Goal: Information Seeking & Learning: Learn about a topic

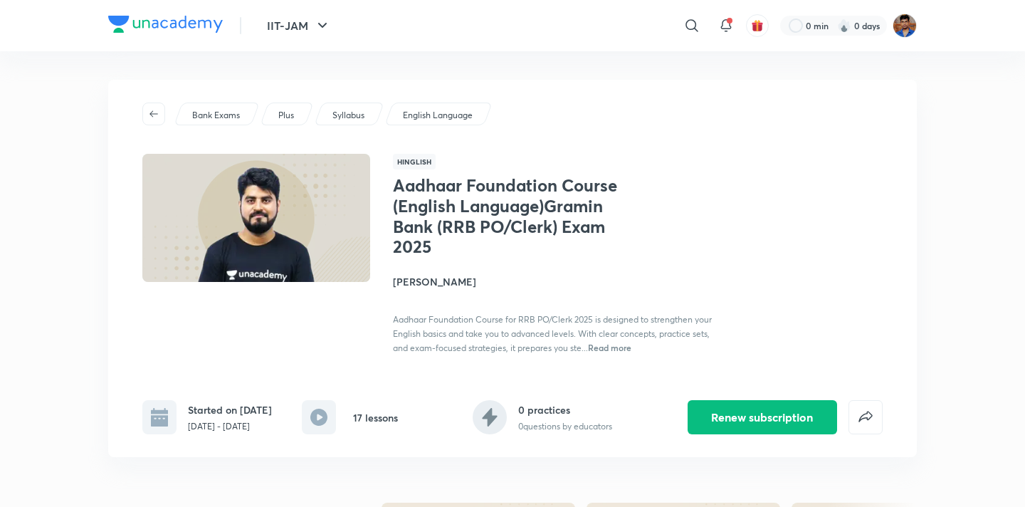
click at [201, 125] on div "Bank Exams" at bounding box center [217, 113] width 86 height 23
click at [204, 120] on p "Bank Exams" at bounding box center [216, 115] width 48 height 13
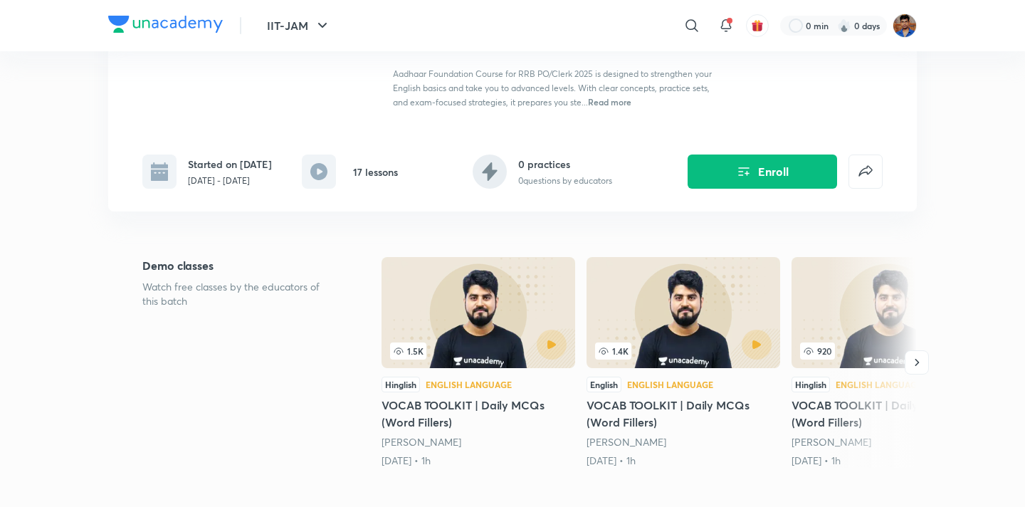
scroll to position [260, 0]
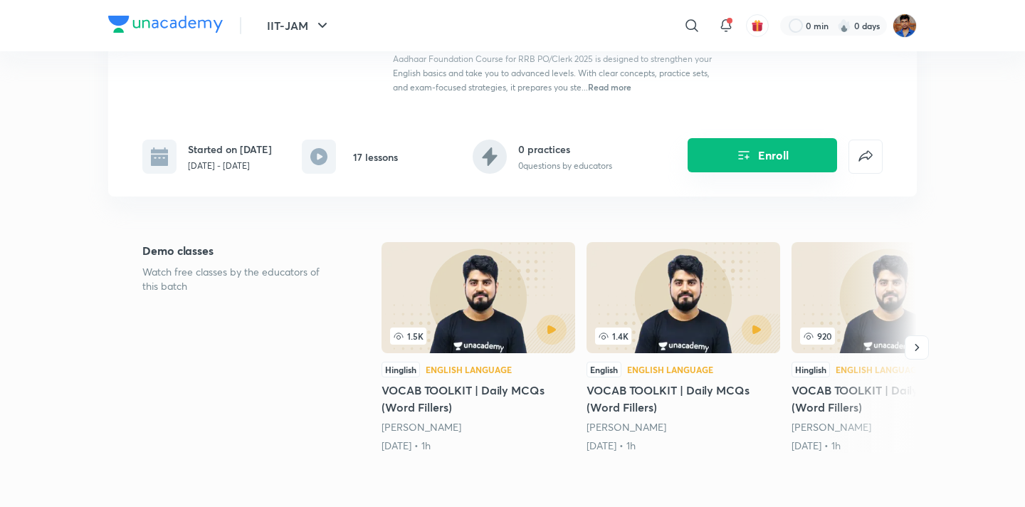
click at [692, 171] on button "Enroll" at bounding box center [761, 155] width 149 height 34
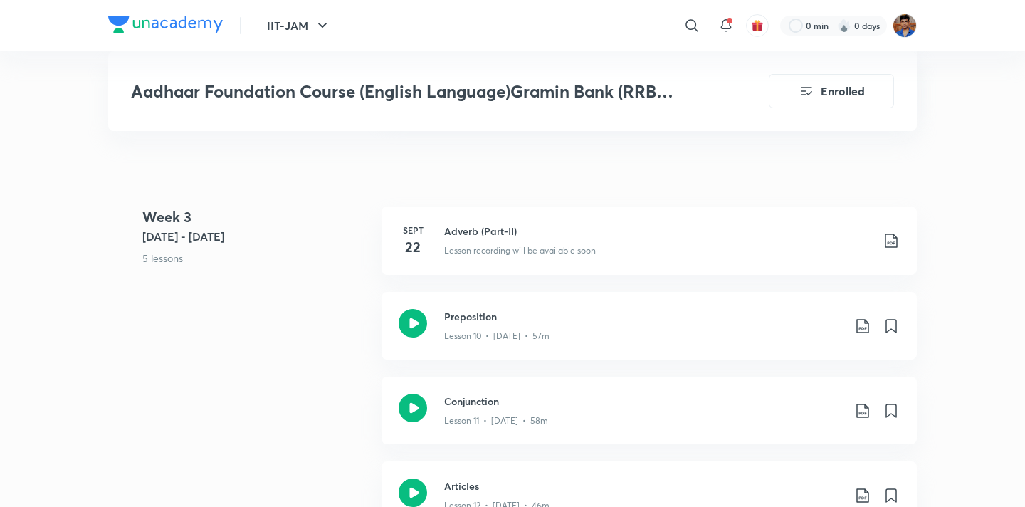
scroll to position [1386, 0]
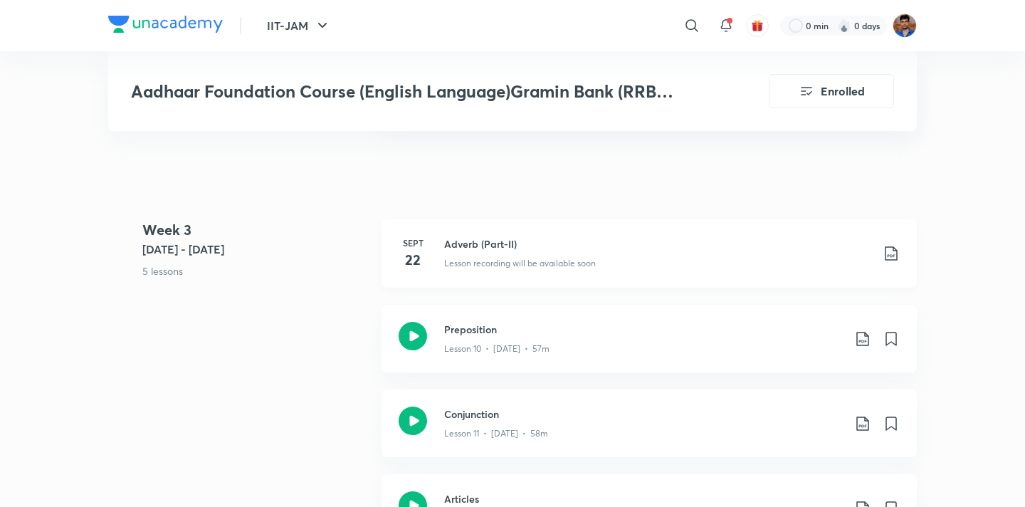
click at [479, 239] on h3 "Adverb (Part-II)" at bounding box center [657, 243] width 427 height 15
click at [473, 241] on h3 "Adverb (Part-II)" at bounding box center [657, 243] width 427 height 15
click at [500, 242] on h3 "Adverb (Part-II)" at bounding box center [657, 243] width 427 height 15
click at [453, 240] on h3 "Adverb (Part-II)" at bounding box center [657, 243] width 427 height 15
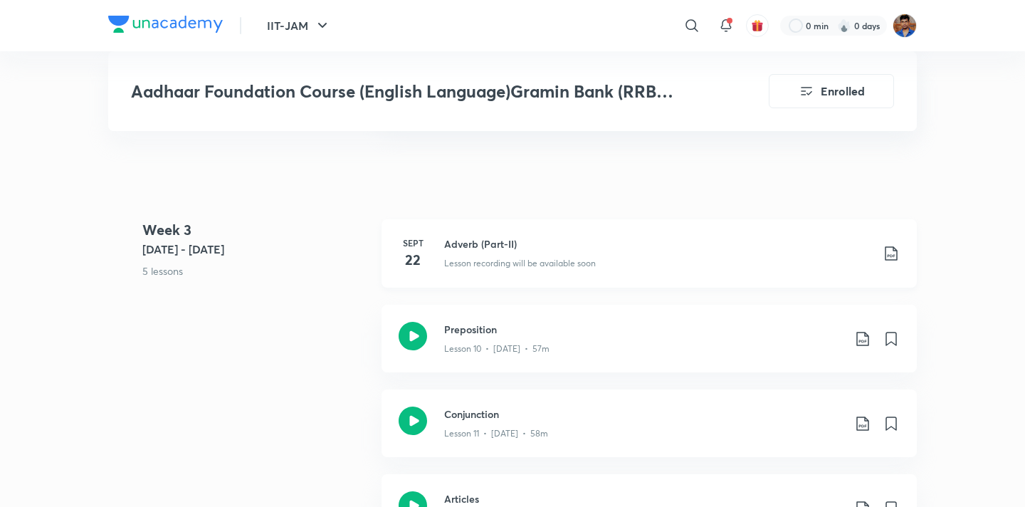
click at [418, 237] on h6 "Sept" at bounding box center [413, 242] width 28 height 13
click at [467, 245] on h3 "Adverb (Part-II)" at bounding box center [657, 243] width 427 height 15
click at [468, 239] on h3 "Adverb (Part-II)" at bounding box center [657, 243] width 427 height 15
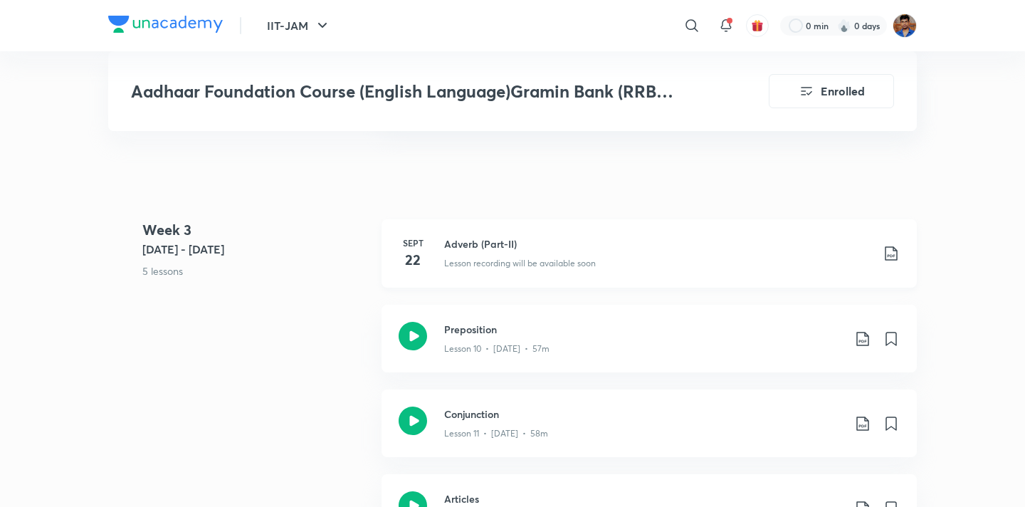
click at [403, 257] on h4 "22" at bounding box center [413, 259] width 28 height 21
click at [500, 263] on p "Lesson recording will be available soon" at bounding box center [520, 263] width 152 height 13
click at [888, 251] on icon at bounding box center [890, 253] width 17 height 17
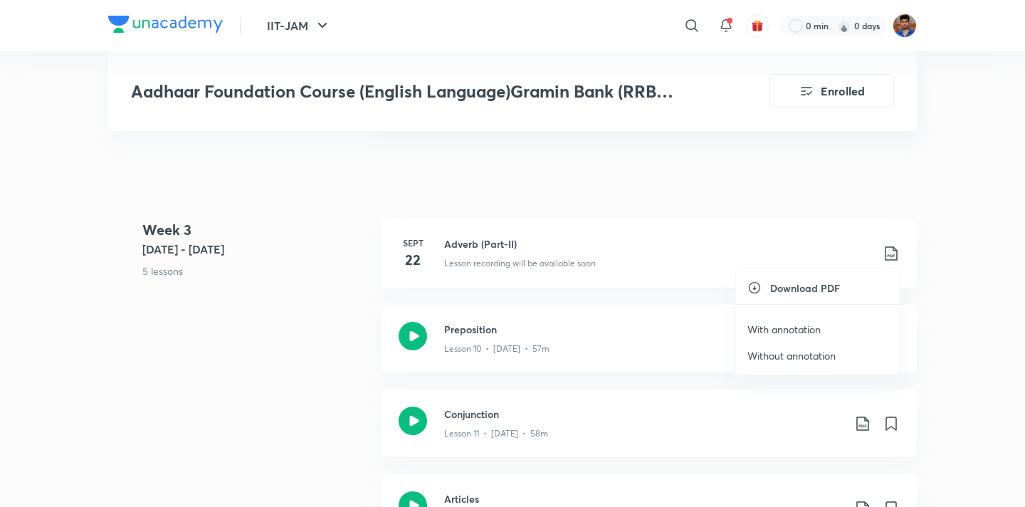
click at [690, 164] on div at bounding box center [512, 253] width 1025 height 507
click at [465, 243] on h3 "Adverb (Part-II)" at bounding box center [657, 243] width 427 height 15
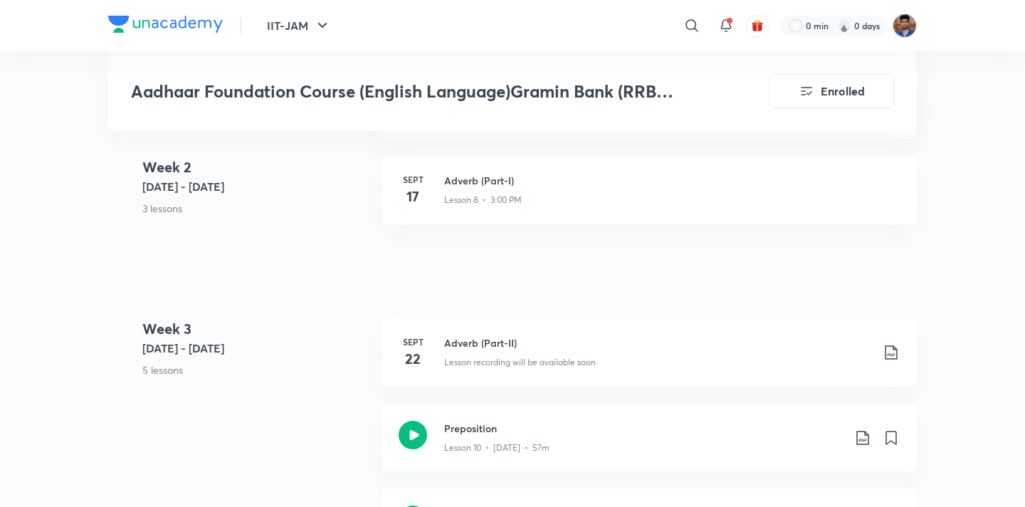
scroll to position [1285, 0]
click at [475, 182] on h3 "Adverb (Part-I)" at bounding box center [671, 182] width 455 height 15
click at [473, 342] on h3 "Adverb (Part-II)" at bounding box center [657, 344] width 427 height 15
click at [489, 370] on div "Adverb (Part-II) Lesson recording will be available soon" at bounding box center [671, 354] width 455 height 34
click at [489, 366] on p "Lesson recording will be available soon" at bounding box center [520, 364] width 152 height 13
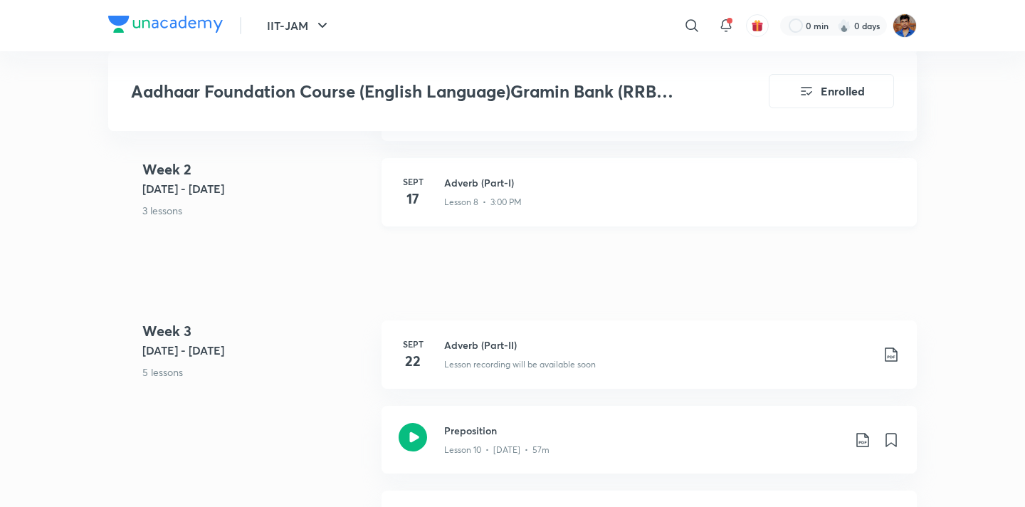
click at [461, 179] on h3 "Adverb (Part-I)" at bounding box center [671, 182] width 455 height 15
click at [468, 341] on h3 "Adverb (Part-II)" at bounding box center [657, 344] width 427 height 15
click at [467, 364] on p "Lesson recording will be available soon" at bounding box center [520, 364] width 152 height 13
click at [521, 363] on p "Lesson recording will be available soon" at bounding box center [520, 364] width 152 height 13
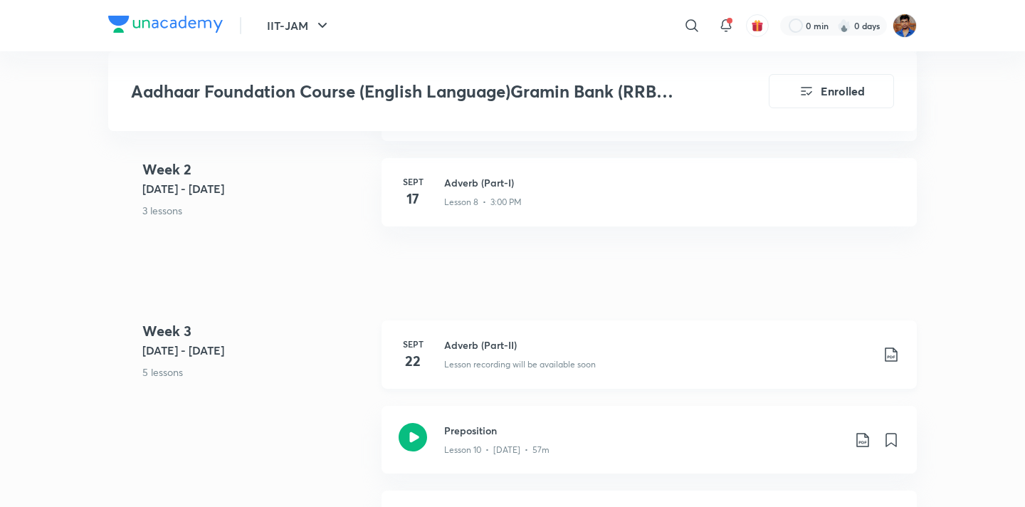
click at [521, 363] on p "Lesson recording will be available soon" at bounding box center [520, 364] width 152 height 13
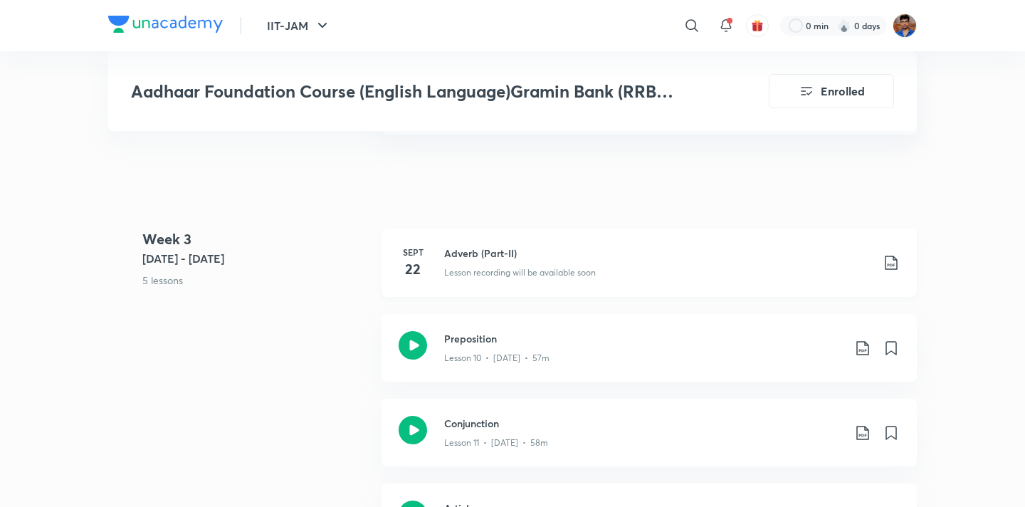
click at [465, 266] on p "Lesson recording will be available soon" at bounding box center [520, 272] width 152 height 13
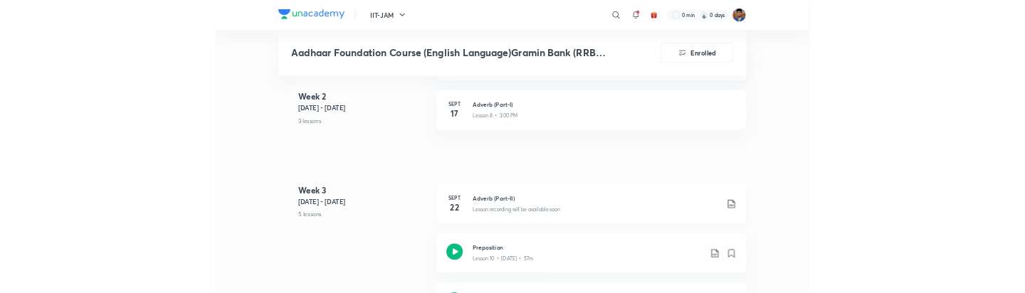
scroll to position [1285, 0]
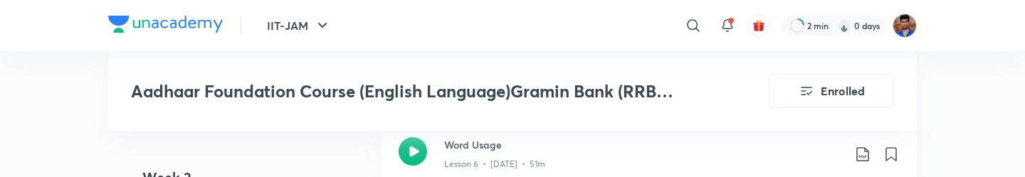
scroll to position [1324, 0]
